Goal: Transaction & Acquisition: Obtain resource

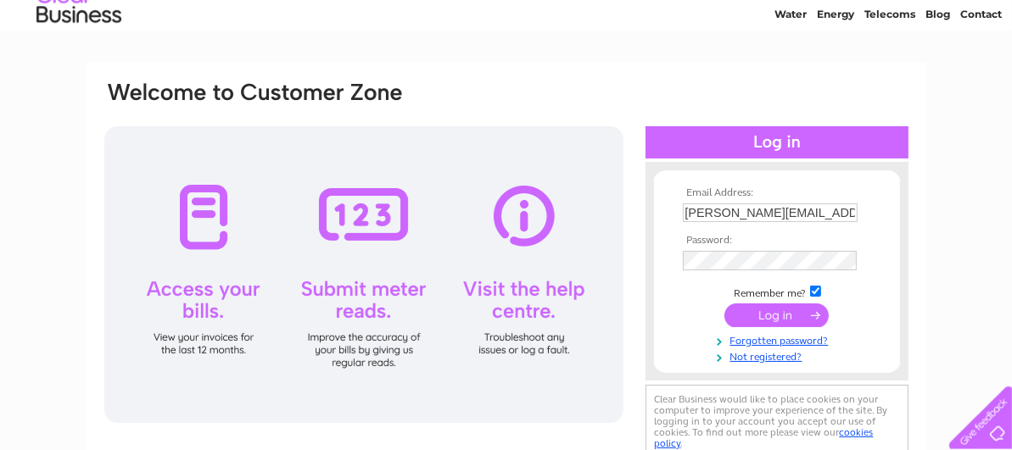
scroll to position [101, 0]
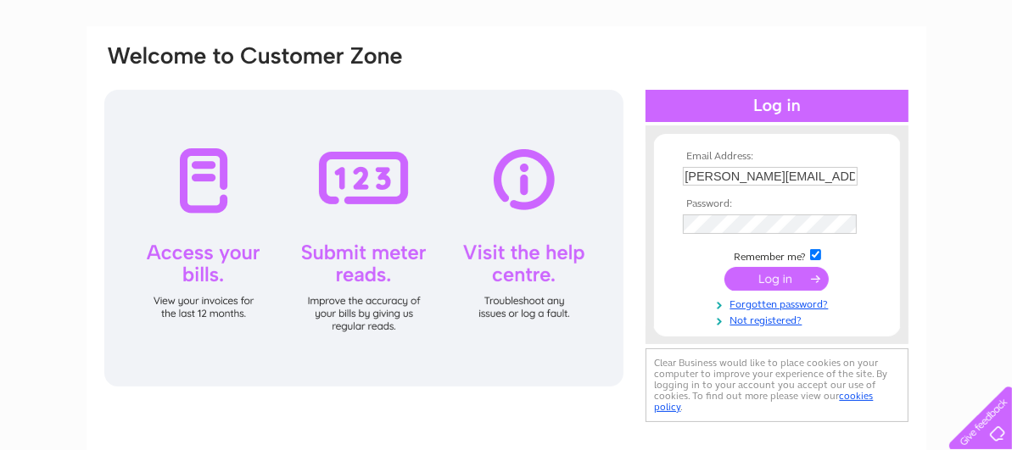
click at [778, 282] on input "submit" at bounding box center [776, 279] width 104 height 24
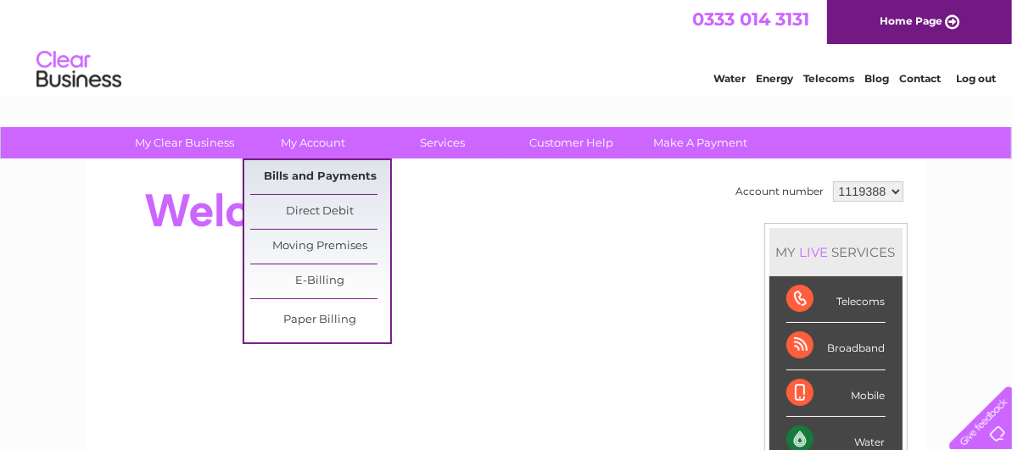
click at [296, 177] on link "Bills and Payments" at bounding box center [320, 177] width 140 height 34
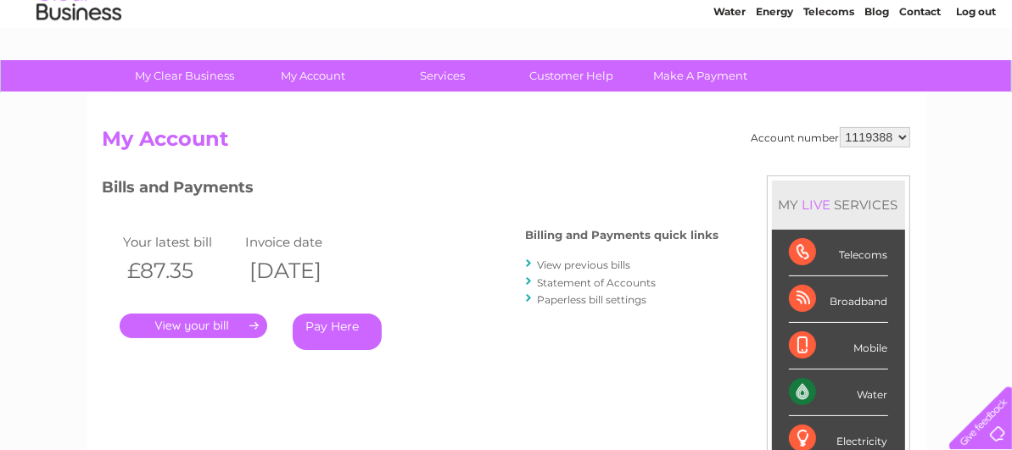
scroll to position [101, 0]
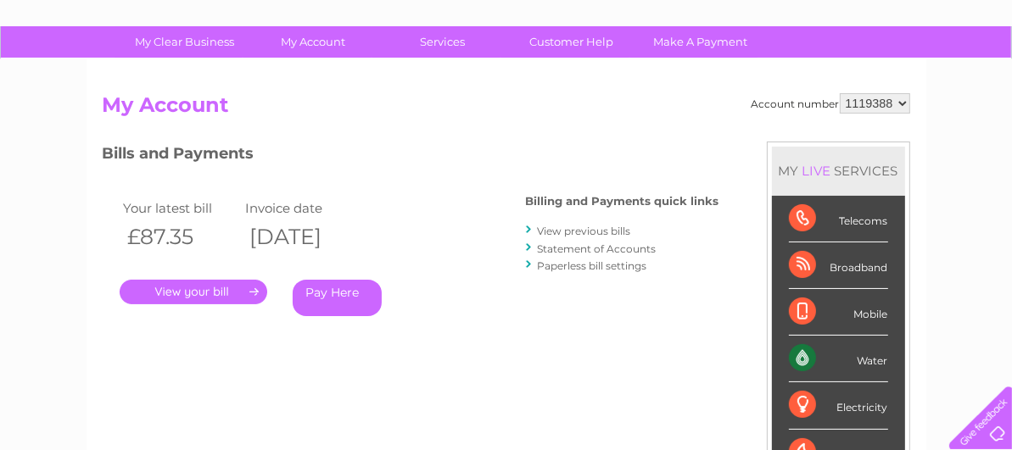
click at [210, 287] on link "." at bounding box center [194, 292] width 148 height 25
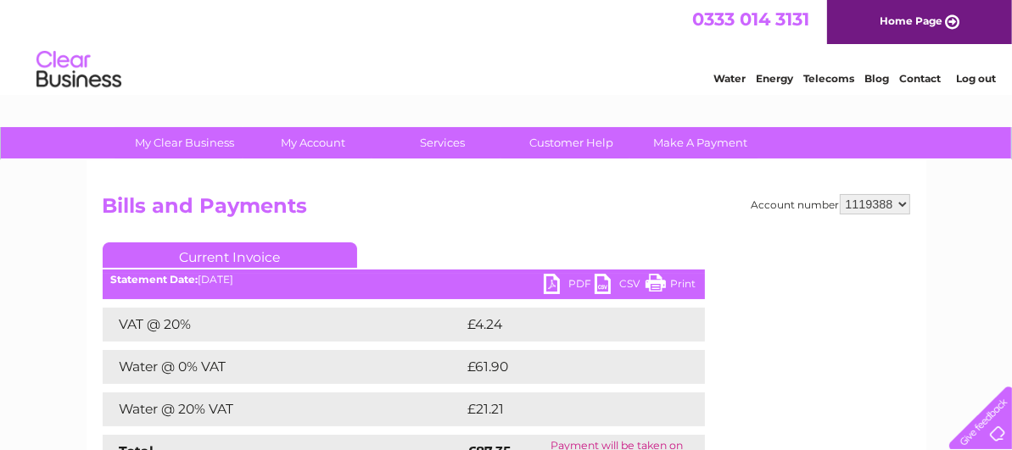
scroll to position [101, 0]
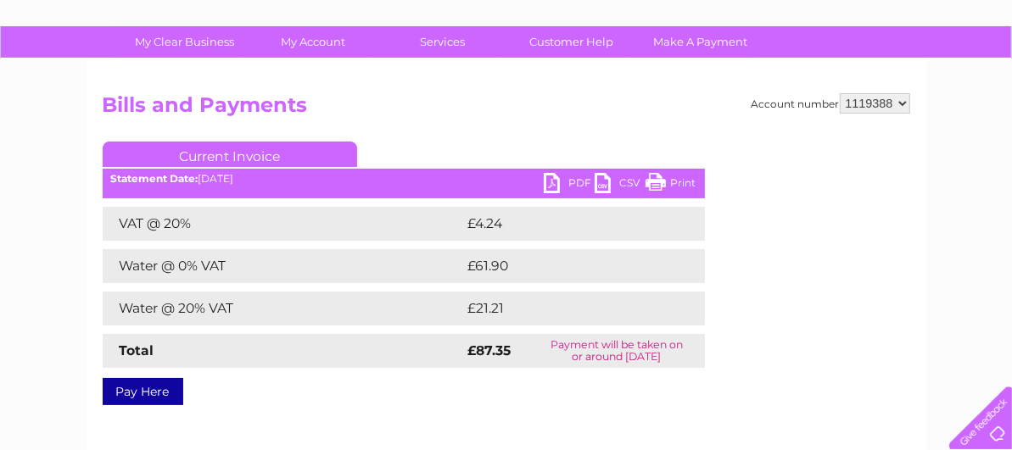
click at [573, 182] on link "PDF" at bounding box center [569, 185] width 51 height 25
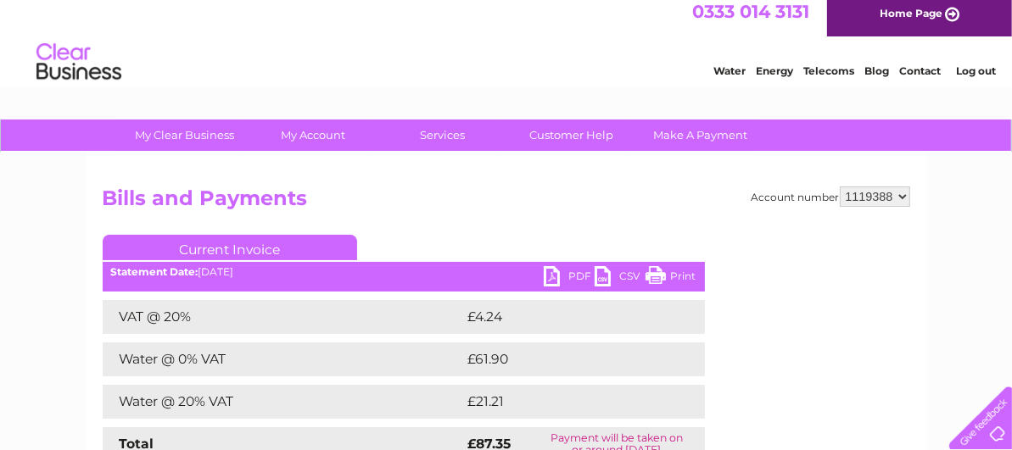
scroll to position [0, 0]
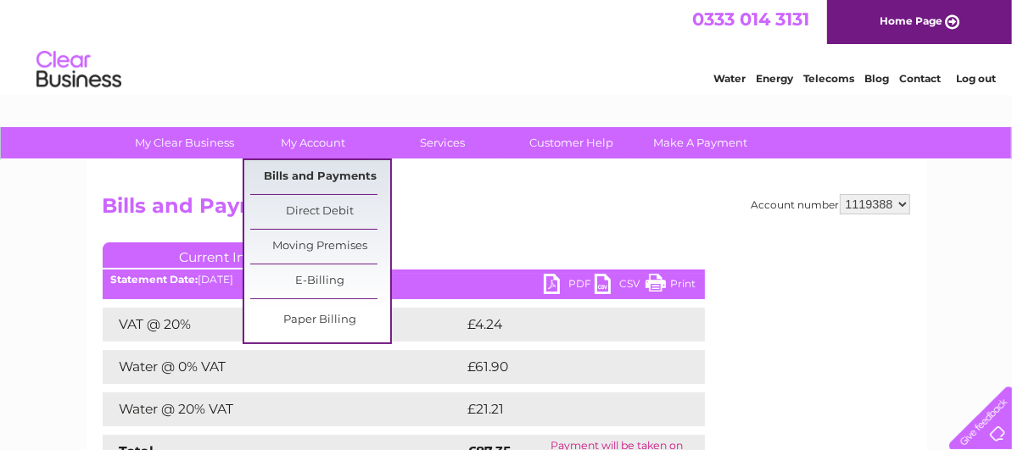
click at [319, 177] on link "Bills and Payments" at bounding box center [320, 177] width 140 height 34
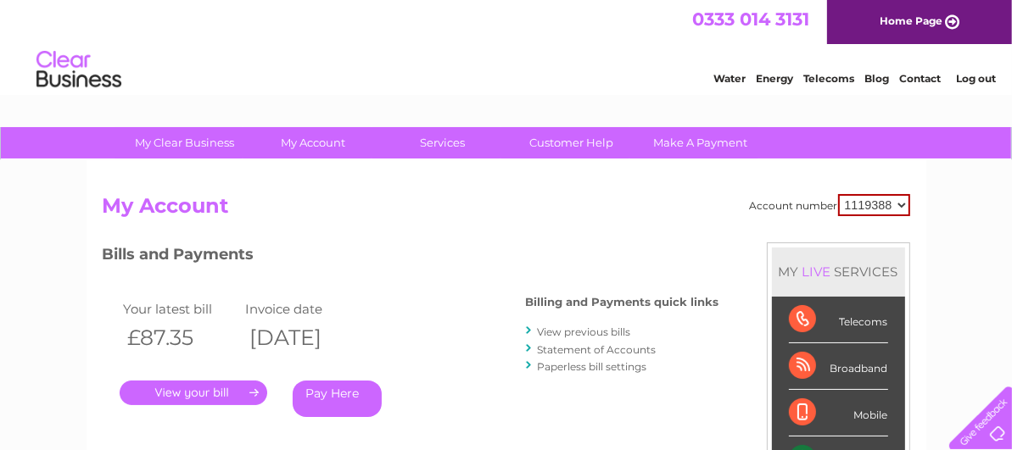
click at [563, 331] on link "View previous bills" at bounding box center [584, 332] width 93 height 13
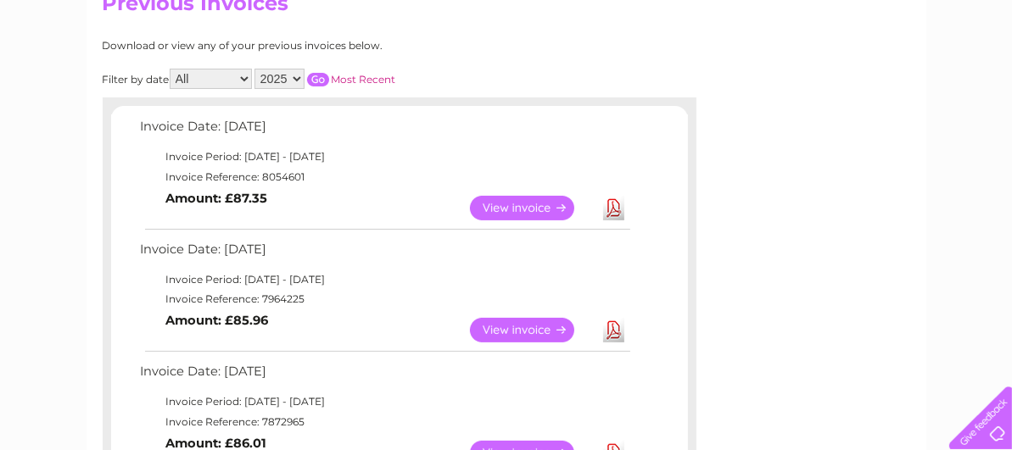
click at [514, 340] on link "View" at bounding box center [532, 330] width 125 height 25
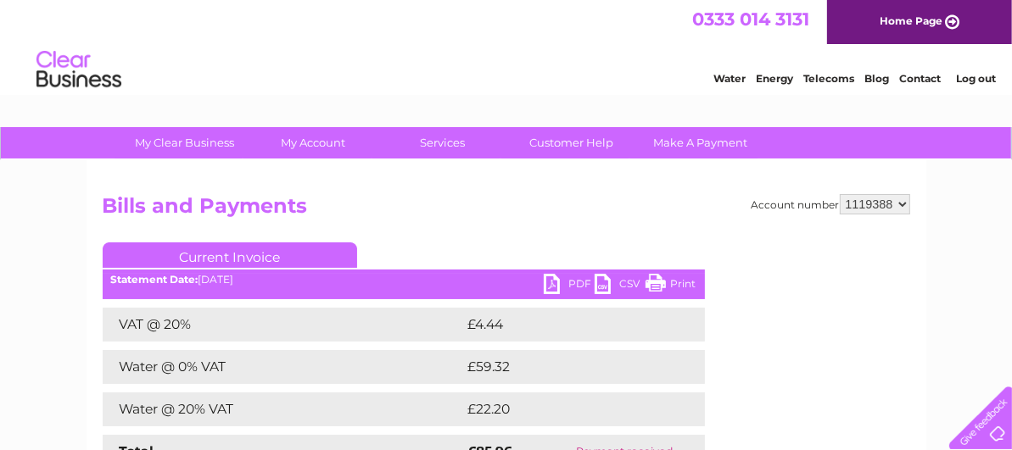
click at [566, 281] on link "PDF" at bounding box center [569, 286] width 51 height 25
click at [968, 81] on link "Log out" at bounding box center [976, 78] width 40 height 13
